Goal: Task Accomplishment & Management: Use online tool/utility

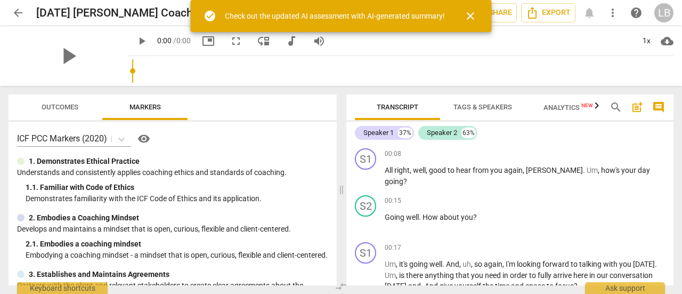
click at [471, 12] on span "close" at bounding box center [470, 16] width 13 height 13
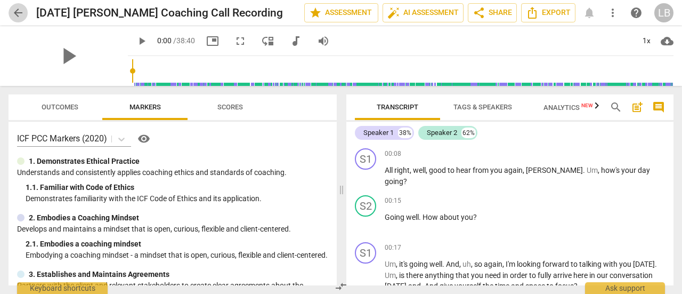
click at [17, 11] on span "arrow_back" at bounding box center [18, 12] width 13 height 13
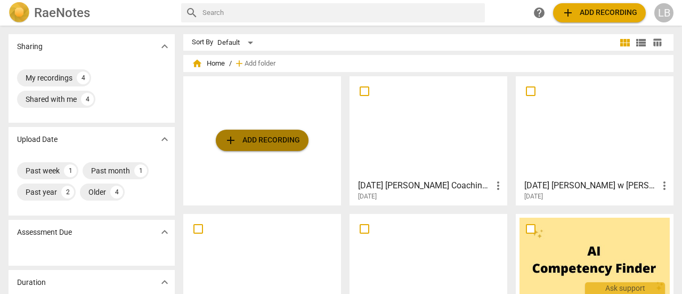
click at [267, 137] on span "add Add recording" at bounding box center [262, 140] width 76 height 13
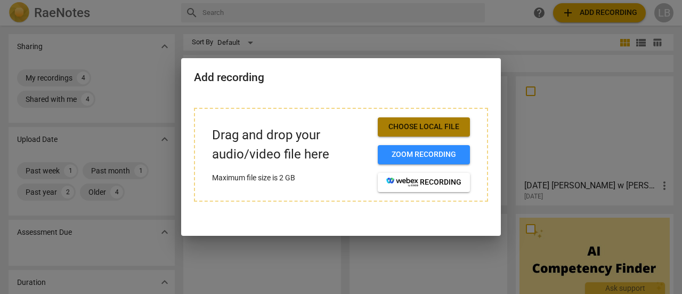
click at [398, 123] on span "Choose local file" at bounding box center [423, 127] width 75 height 11
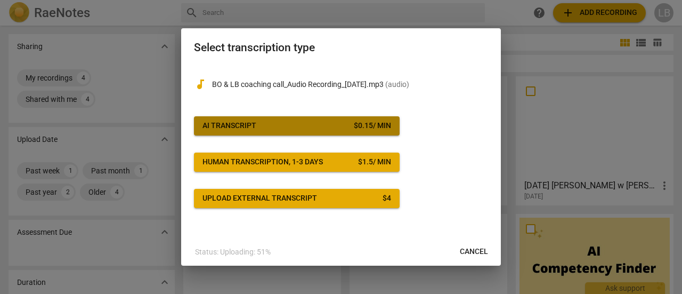
click at [241, 123] on div "AI Transcript" at bounding box center [230, 125] width 54 height 11
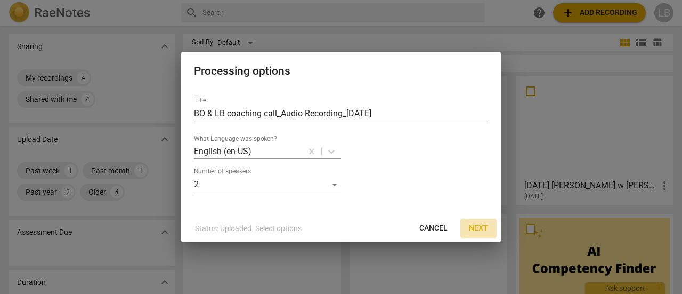
click at [482, 227] on span "Next" at bounding box center [478, 228] width 19 height 11
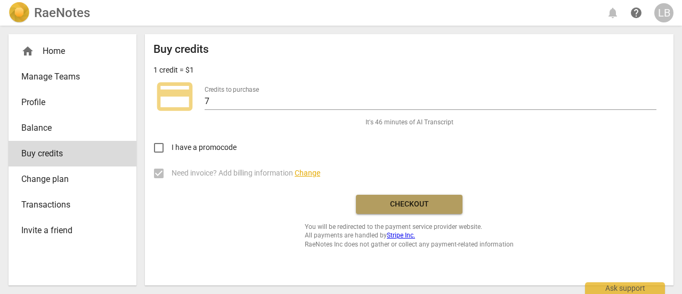
click at [430, 206] on span "Checkout" at bounding box center [410, 204] width 90 height 11
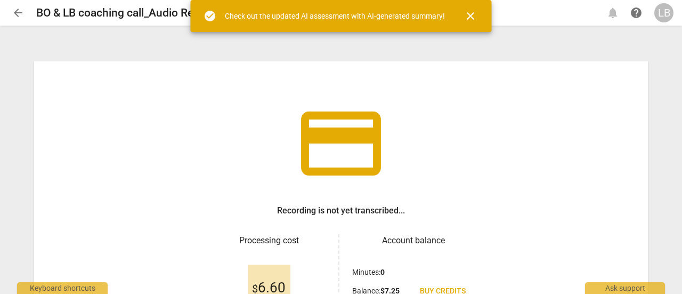
click at [473, 14] on span "close" at bounding box center [470, 16] width 13 height 13
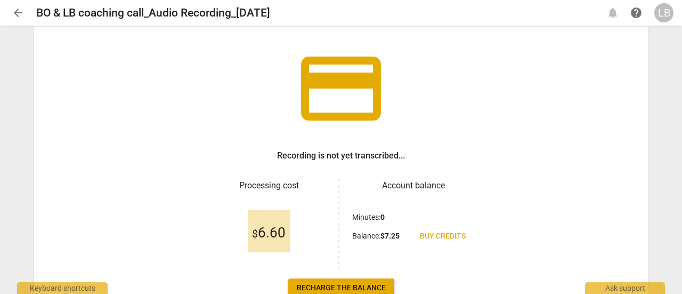
scroll to position [92, 0]
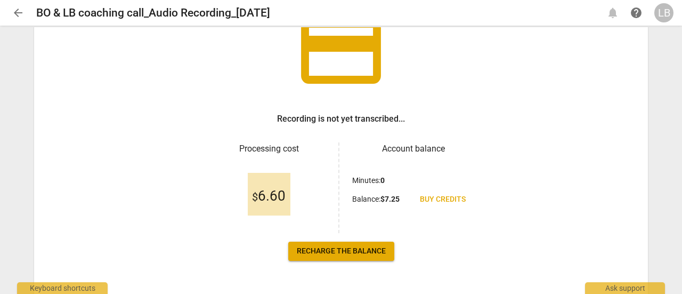
click at [274, 196] on span "$ 6.60" at bounding box center [269, 196] width 34 height 16
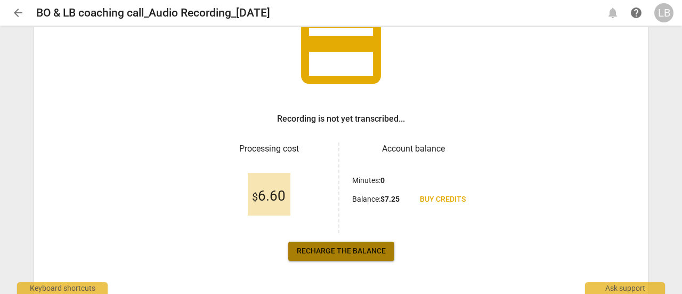
click at [340, 252] on span "Recharge the balance" at bounding box center [341, 251] width 89 height 11
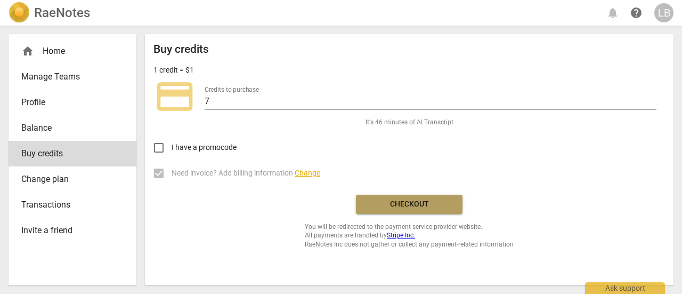
click at [398, 202] on span "Checkout" at bounding box center [410, 204] width 90 height 11
click at [60, 14] on h2 "RaeNotes" at bounding box center [62, 12] width 56 height 15
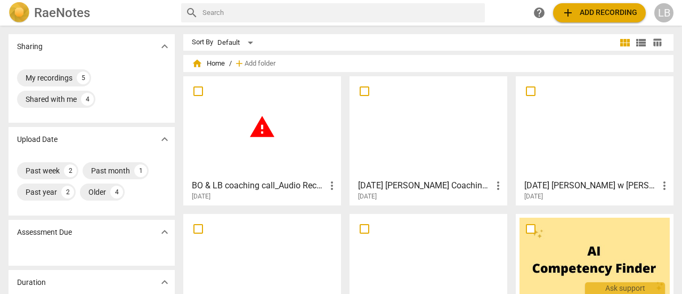
click at [257, 127] on span "warning" at bounding box center [262, 127] width 27 height 27
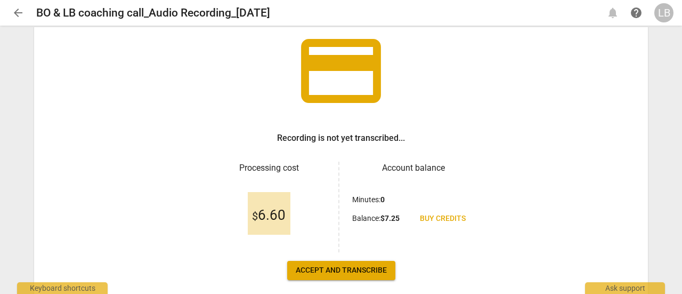
scroll to position [99, 0]
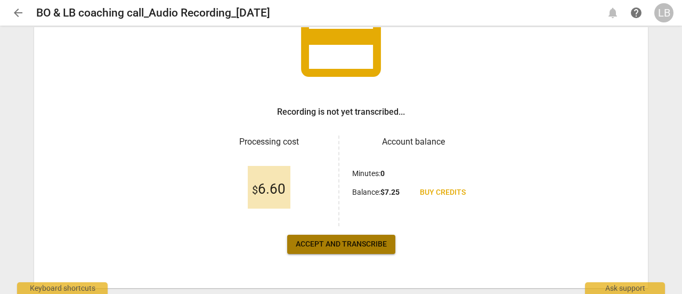
click at [350, 243] on span "Accept and transcribe" at bounding box center [341, 244] width 91 height 11
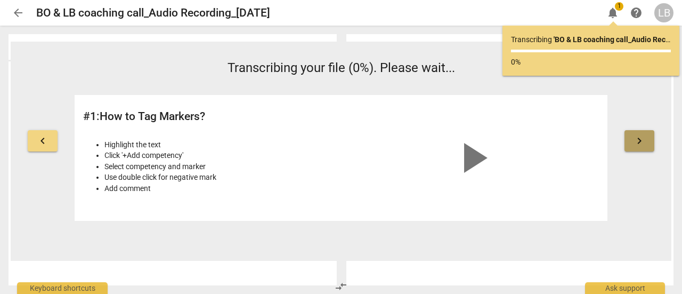
click at [642, 145] on span "keyboard_arrow_right" at bounding box center [639, 140] width 13 height 13
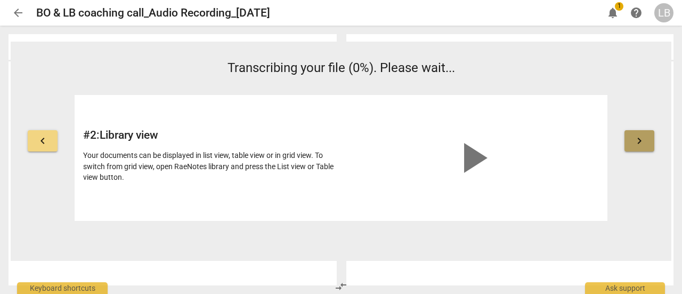
click at [642, 145] on span "keyboard_arrow_right" at bounding box center [639, 140] width 13 height 13
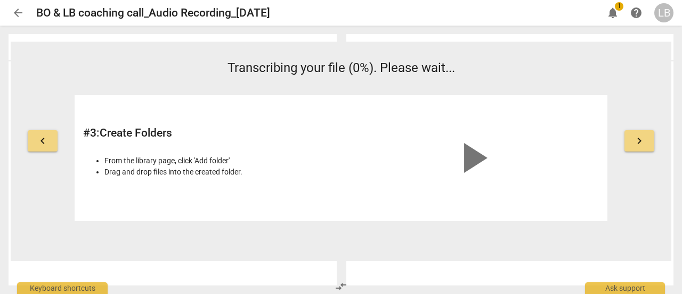
click at [642, 145] on span "keyboard_arrow_right" at bounding box center [639, 140] width 13 height 13
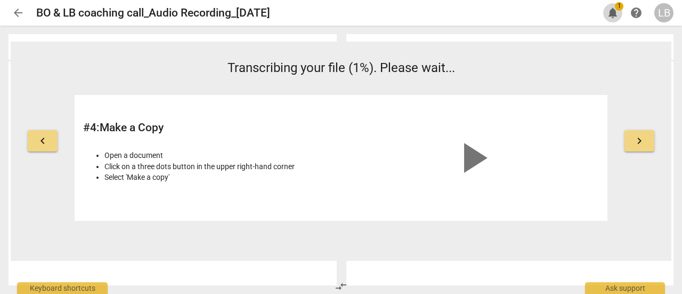
click at [614, 11] on span "notifications" at bounding box center [612, 12] width 13 height 13
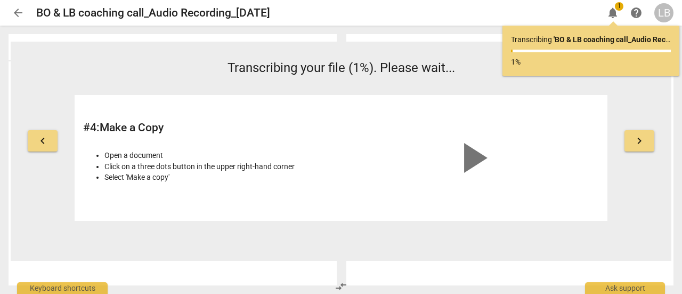
click at [19, 13] on span "arrow_back" at bounding box center [18, 12] width 13 height 13
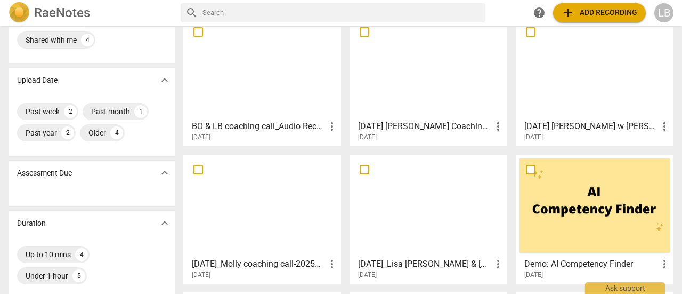
scroll to position [59, 0]
click at [329, 127] on span "more_vert" at bounding box center [332, 126] width 13 height 13
click at [262, 90] on div at bounding box center [341, 147] width 682 height 294
click at [262, 90] on div at bounding box center [262, 68] width 150 height 94
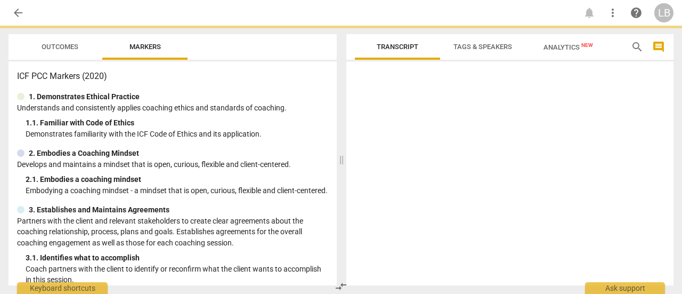
click at [262, 90] on div "ICF PCC Markers (2020) 1. Demonstrates Ethical Practice Understands and consist…" at bounding box center [173, 173] width 328 height 224
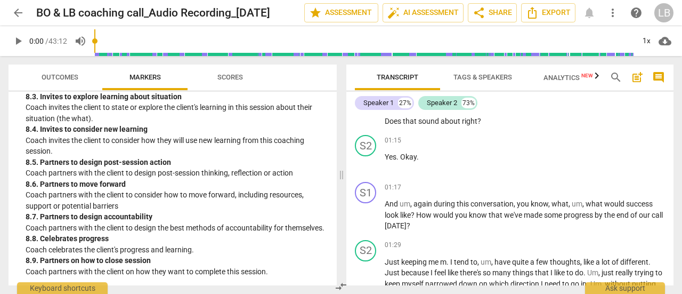
scroll to position [1330, 0]
click at [236, 76] on span "Scores" at bounding box center [230, 77] width 26 height 8
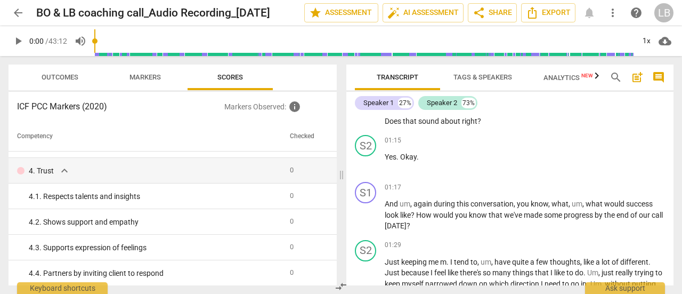
scroll to position [0, 0]
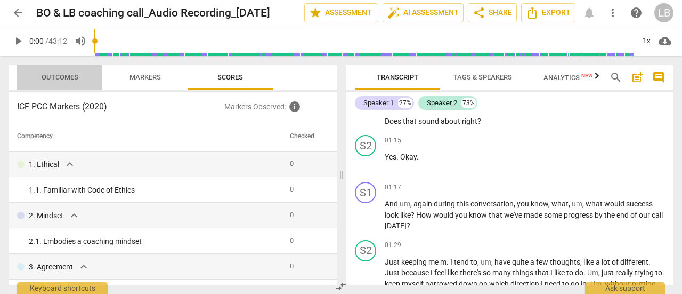
click at [65, 77] on span "Outcomes" at bounding box center [60, 77] width 37 height 8
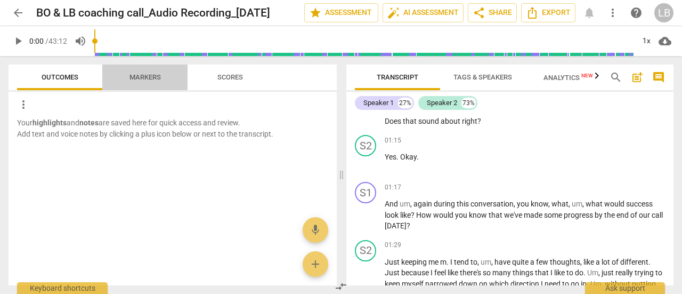
click at [148, 76] on span "Markers" at bounding box center [145, 77] width 31 height 8
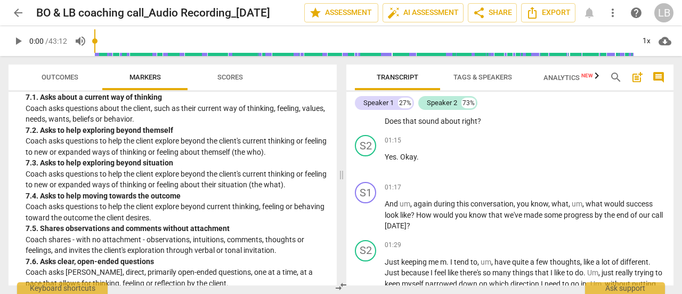
scroll to position [950, 0]
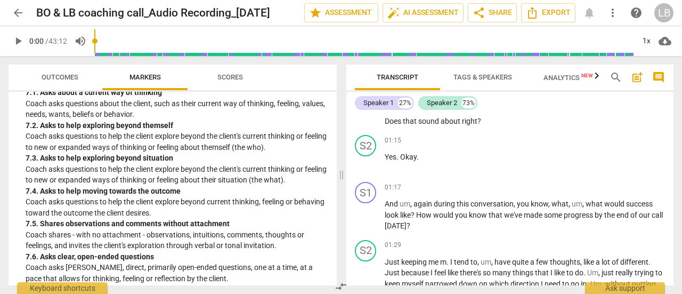
click at [194, 185] on p "Coach asks questions to help the client explore beyond the client's current thi…" at bounding box center [177, 175] width 303 height 22
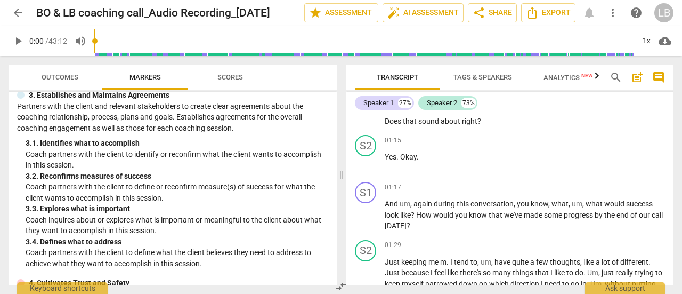
scroll to position [0, 0]
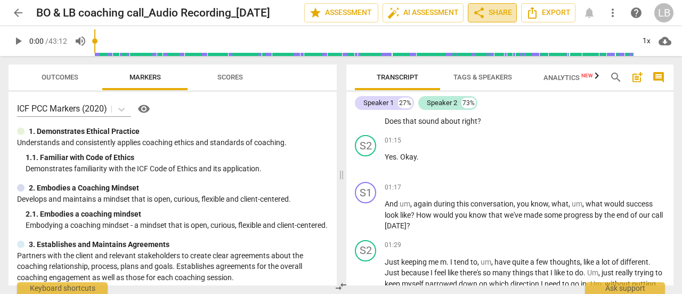
click at [490, 12] on span "share Share" at bounding box center [492, 12] width 39 height 13
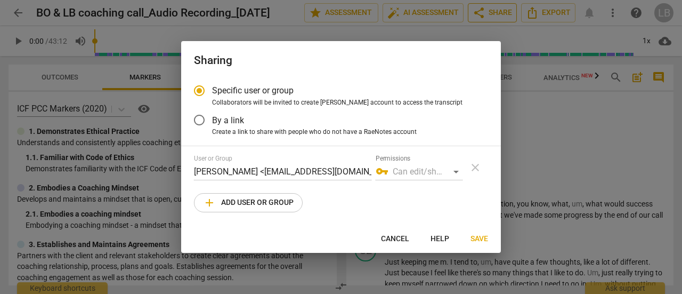
radio input "false"
click at [198, 120] on input "By a link" at bounding box center [200, 120] width 26 height 26
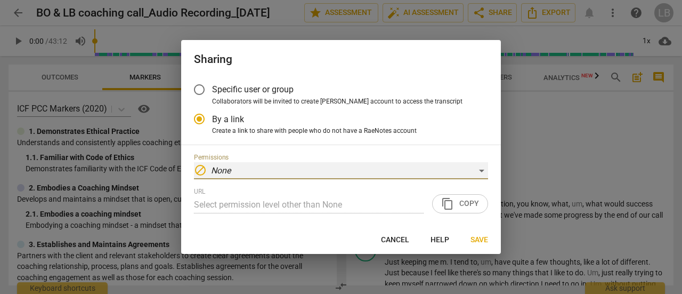
click at [282, 176] on div "block None" at bounding box center [341, 170] width 294 height 17
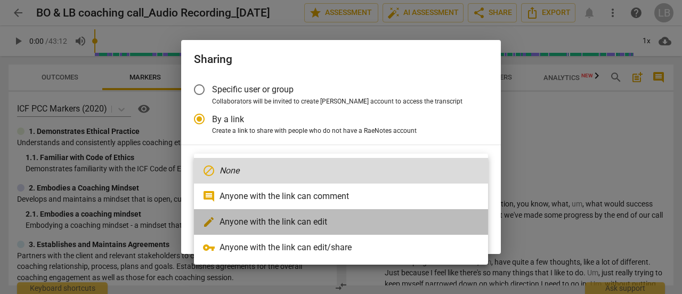
click at [289, 222] on li "edit Anyone with the link can edit" at bounding box center [341, 222] width 294 height 26
radio input "false"
type input "[URL][DOMAIN_NAME]"
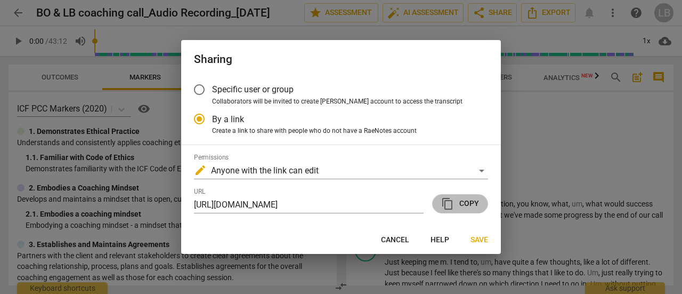
click at [446, 205] on span "content_copy" at bounding box center [447, 203] width 13 height 13
click at [402, 234] on button "Cancel" at bounding box center [395, 239] width 45 height 19
radio input "false"
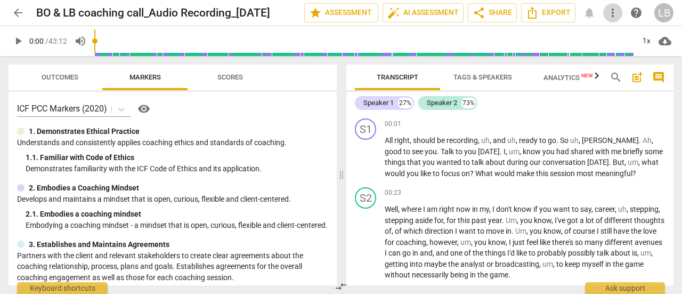
click at [615, 13] on span "more_vert" at bounding box center [612, 12] width 13 height 13
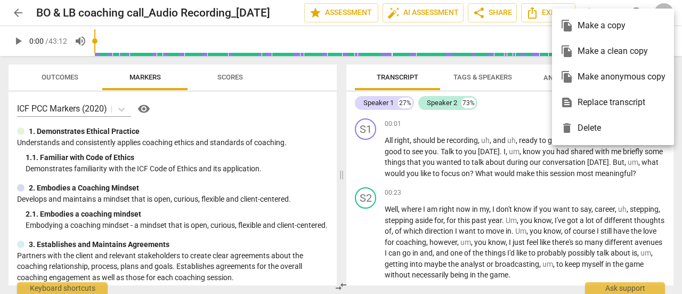
click at [491, 169] on div at bounding box center [341, 147] width 682 height 294
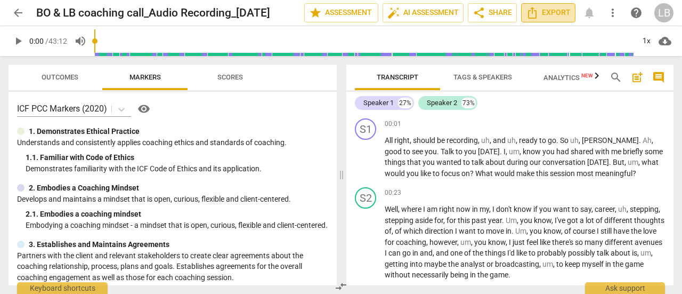
click at [538, 11] on icon "Export" at bounding box center [532, 12] width 13 height 13
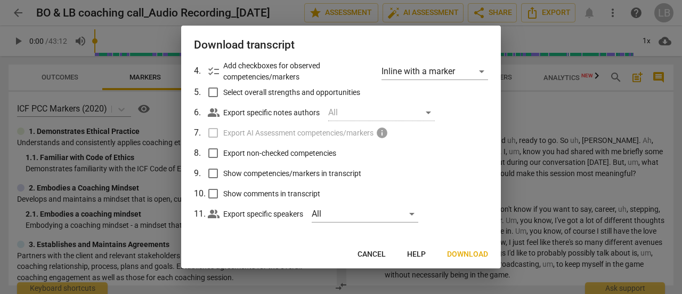
scroll to position [110, 0]
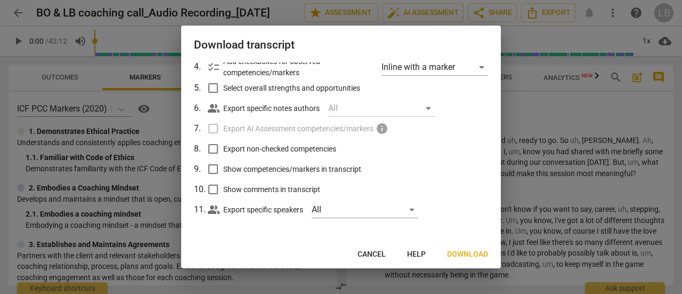
click at [373, 254] on span "Cancel" at bounding box center [372, 254] width 28 height 11
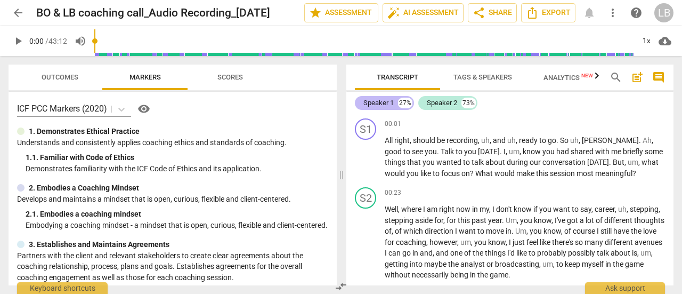
click at [386, 104] on div "Speaker 1" at bounding box center [378, 103] width 30 height 11
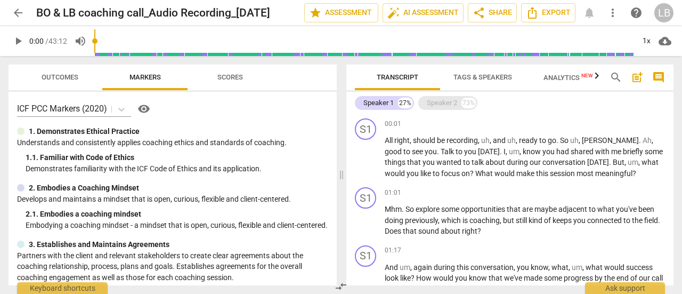
click at [446, 107] on div "Speaker 2" at bounding box center [442, 103] width 30 height 11
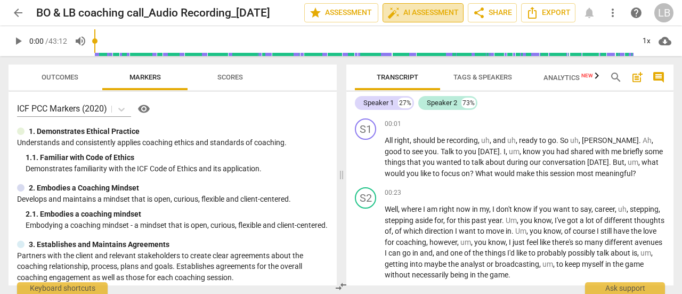
click at [434, 12] on span "auto_fix_high AI Assessment" at bounding box center [422, 12] width 71 height 13
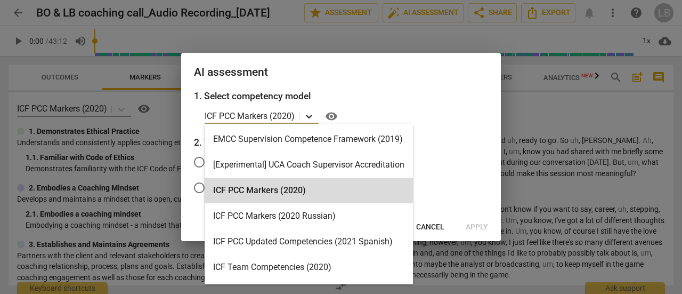
click at [313, 118] on icon at bounding box center [309, 116] width 11 height 11
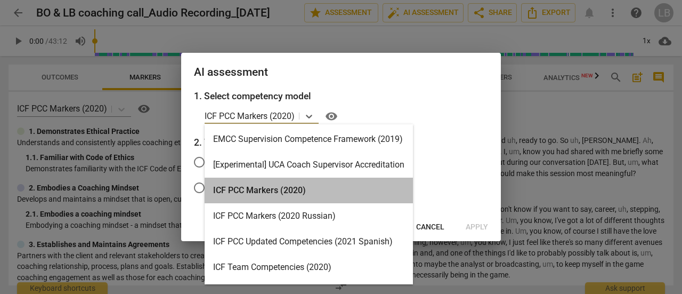
click at [288, 191] on div "ICF PCC Markers (2020)" at bounding box center [309, 190] width 208 height 26
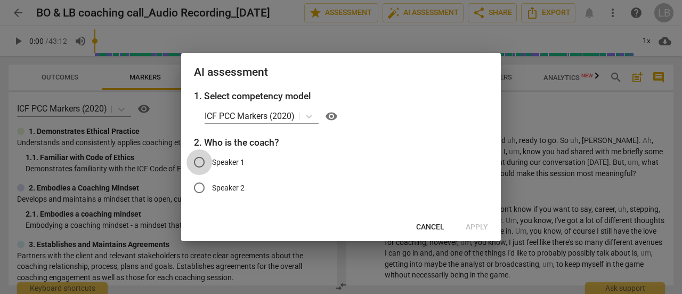
click at [199, 160] on input "Speaker 1" at bounding box center [200, 162] width 26 height 26
radio input "true"
click at [480, 230] on span "Apply" at bounding box center [477, 227] width 22 height 11
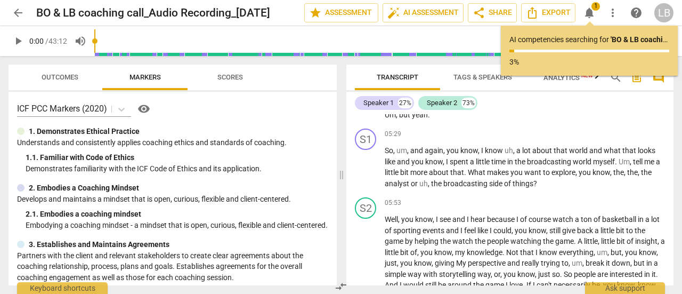
scroll to position [1096, 0]
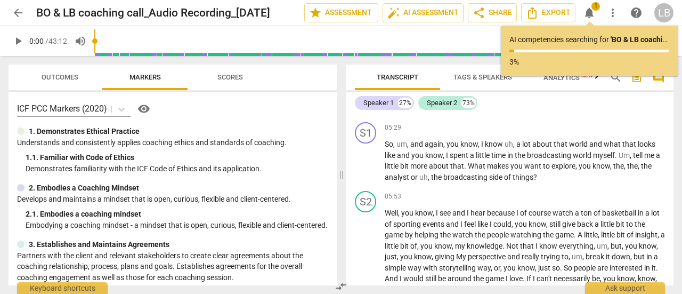
click at [457, 217] on span "and" at bounding box center [459, 212] width 14 height 9
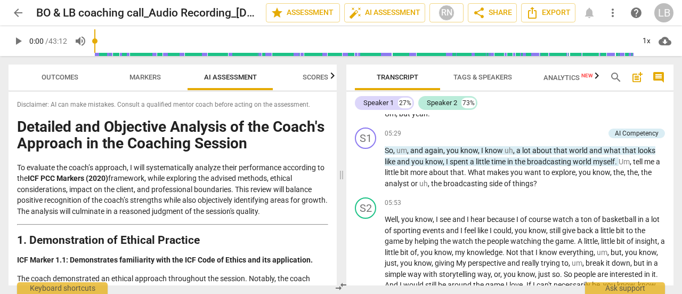
scroll to position [1102, 0]
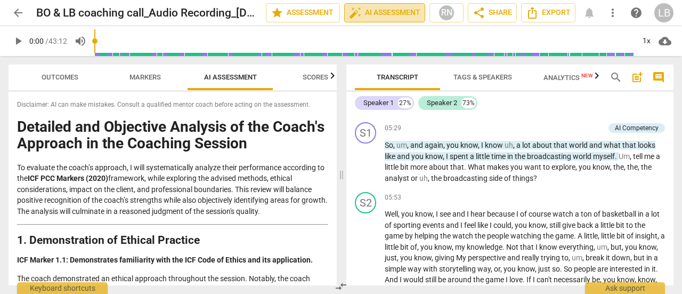
click at [397, 9] on span "auto_fix_high AI Assessment" at bounding box center [384, 12] width 71 height 13
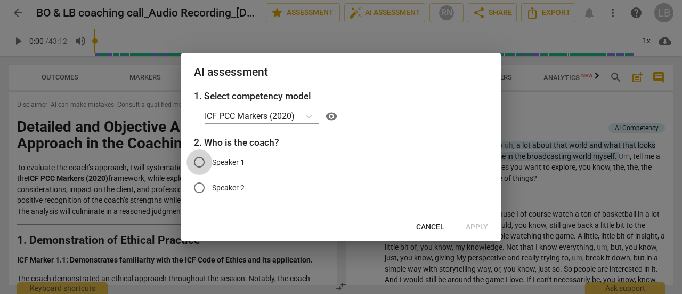
click at [196, 162] on input "Speaker 1" at bounding box center [200, 162] width 26 height 26
radio input "true"
click at [480, 225] on span "Apply" at bounding box center [477, 227] width 22 height 11
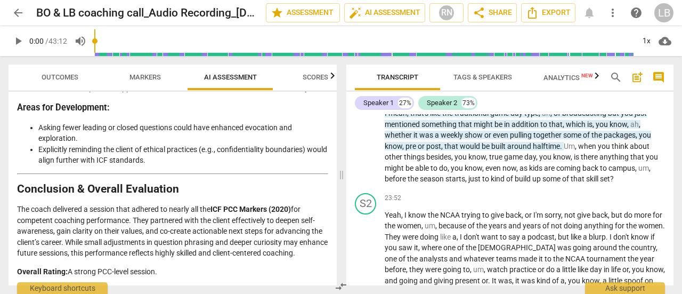
scroll to position [4664, 0]
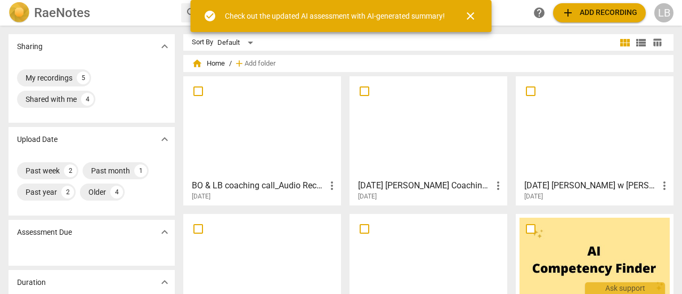
click at [473, 16] on span "close" at bounding box center [470, 16] width 13 height 13
